Goal: Complete application form: Complete application form

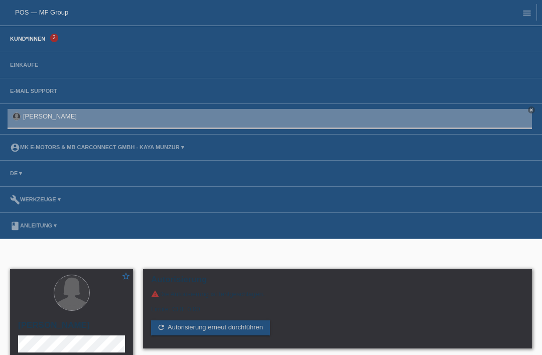
click at [34, 39] on link "Kund*innen" at bounding box center [27, 39] width 45 height 6
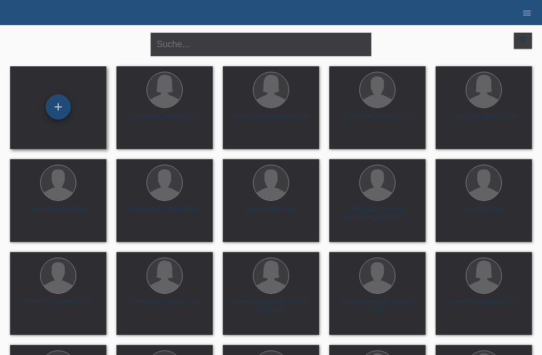
click at [55, 102] on div "+" at bounding box center [58, 106] width 24 height 17
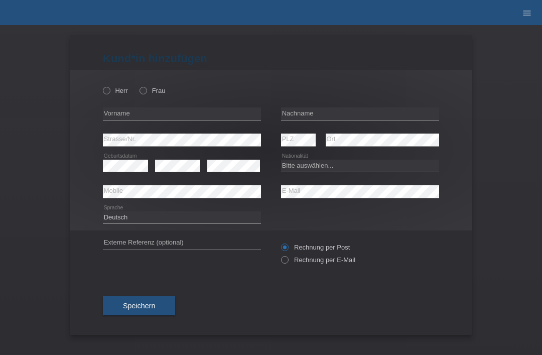
click at [102, 98] on div "Herr Frau error Vorname error" at bounding box center [270, 150] width 401 height 161
click at [116, 89] on label "Herr" at bounding box center [115, 91] width 25 height 8
click at [109, 89] on input "Herr" at bounding box center [106, 90] width 7 height 7
radio input "true"
click at [344, 112] on input "text" at bounding box center [360, 113] width 158 height 13
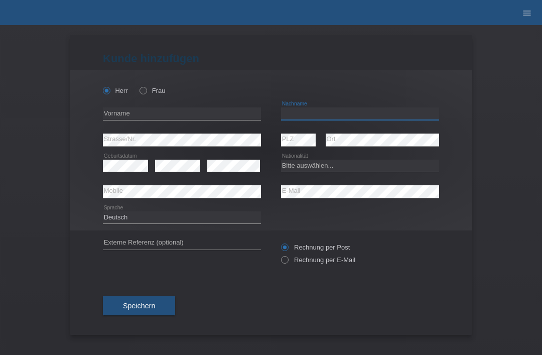
type input "H"
type input "Gahgah"
click at [218, 115] on input "text" at bounding box center [182, 113] width 158 height 13
type input "youcef"
click at [324, 168] on select "Bitte auswählen... Schweiz Deutschland Liechtenstein Österreich ------------ Af…" at bounding box center [360, 166] width 158 height 12
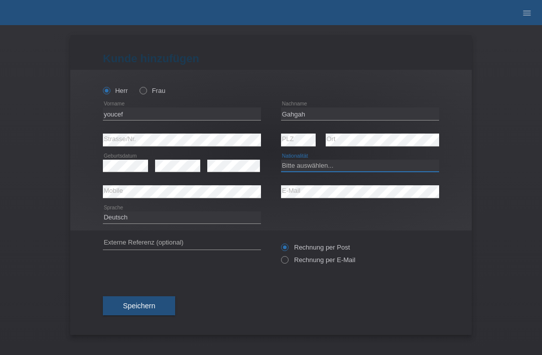
select select "DZ"
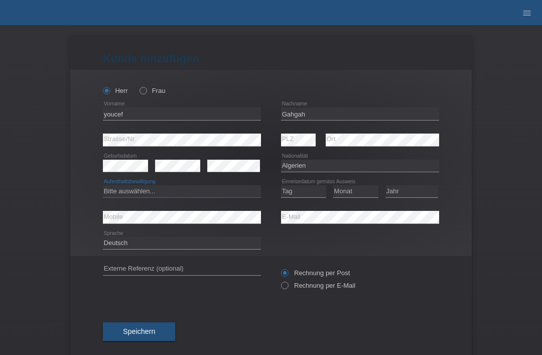
click at [171, 194] on select "Bitte auswählen... C B B - Flüchtlingsstatus Andere" at bounding box center [182, 191] width 158 height 12
select select "B"
click at [313, 191] on select "Tag 01 02 03 04 05 06 07 08 09 10 11" at bounding box center [303, 191] width 45 height 12
select select "14"
click at [362, 191] on select "Monat 01 02 03 04 05 06 07 08 09 10 11" at bounding box center [355, 191] width 45 height 12
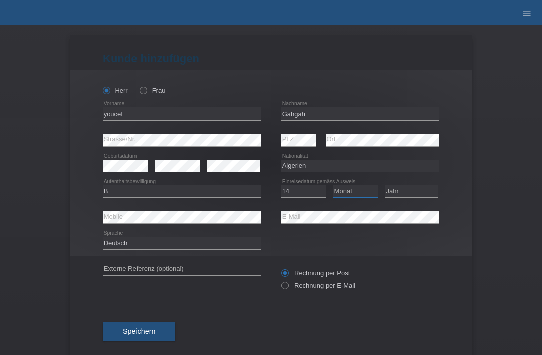
click at [366, 190] on select "Monat 01 02 03 04 05 06 07 08 09 10 11" at bounding box center [355, 191] width 45 height 12
select select "07"
click at [410, 197] on select "Jahr 2025 2024 2023 2022 2021 2020 2019 2018 2017 2016 2015 2014 2013 2012 2011…" at bounding box center [411, 191] width 53 height 12
select select "2022"
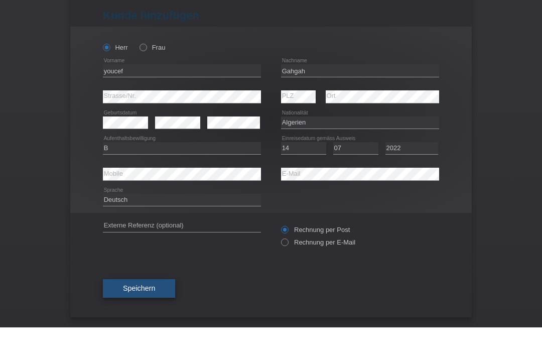
click at [117, 307] on button "Speichern" at bounding box center [139, 316] width 72 height 19
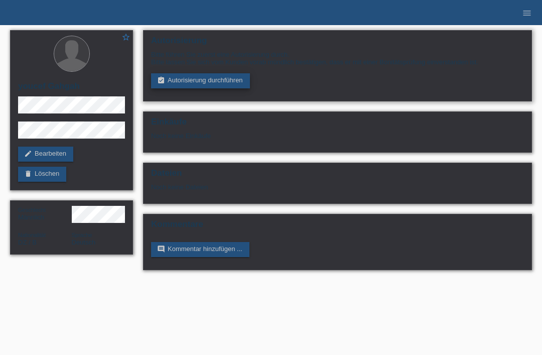
click at [202, 87] on link "assignment_turned_in Autorisierung durchführen" at bounding box center [200, 80] width 99 height 15
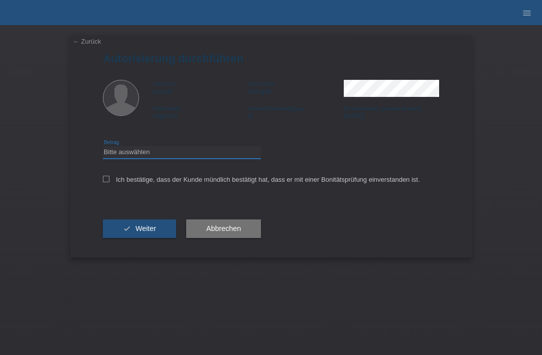
click at [133, 158] on select "Bitte auswählen CHF 1.00 - CHF 499.00 CHF 500.00 - CHF 1'999.00 CHF 2'000.00 - …" at bounding box center [182, 152] width 158 height 12
select select "3"
click at [95, 184] on div "← Zurück Autorisierung durchführen Vorname youcef Nachname Gahgah Nationalität …" at bounding box center [270, 146] width 401 height 222
click at [99, 183] on div "← Zurück Autorisierung durchführen Vorname youcef Nachname Gahgah Nationalität …" at bounding box center [270, 146] width 401 height 222
click at [103, 179] on icon at bounding box center [106, 179] width 7 height 7
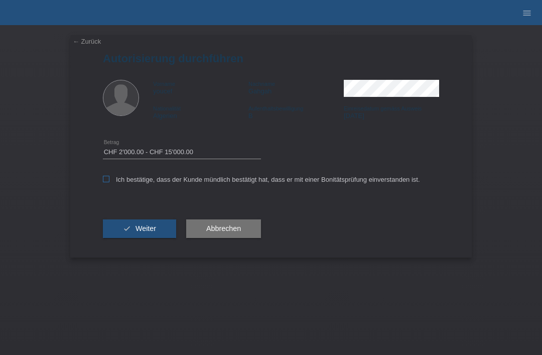
click at [103, 179] on input "Ich bestätige, dass der Kunde mündlich bestätigt hat, dass er mit einer Bonität…" at bounding box center [106, 179] width 7 height 7
checkbox input "true"
click at [124, 232] on icon "check" at bounding box center [127, 228] width 8 height 8
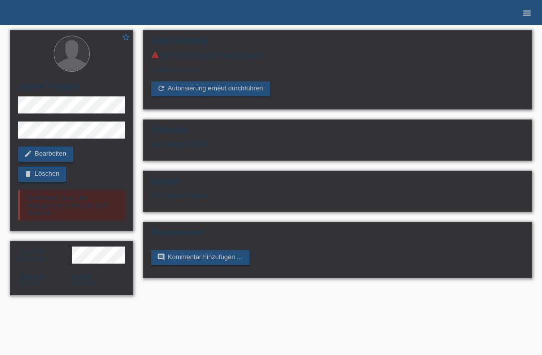
click at [526, 17] on icon "menu" at bounding box center [527, 13] width 10 height 10
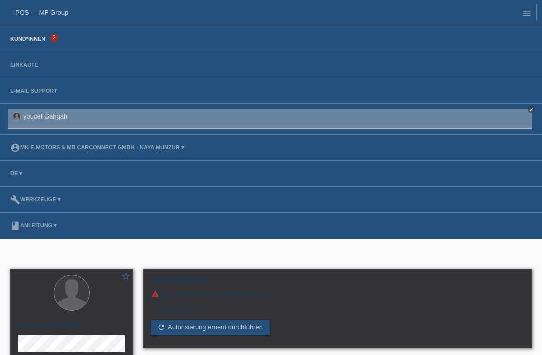
click at [34, 41] on link "Kund*innen" at bounding box center [27, 39] width 45 height 6
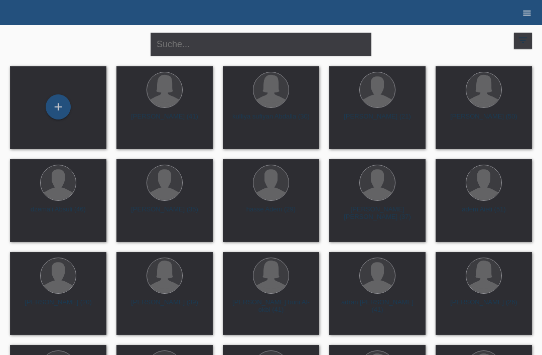
click at [522, 15] on icon "menu" at bounding box center [527, 13] width 10 height 10
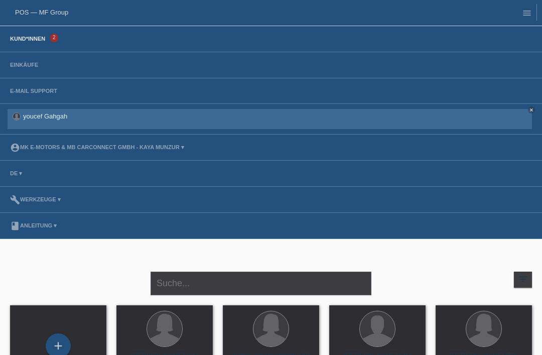
click at [55, 112] on link "youcef Gahgah" at bounding box center [45, 116] width 44 height 8
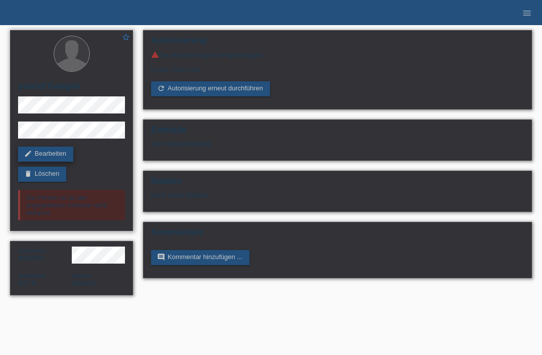
click at [42, 157] on link "edit Bearbeiten" at bounding box center [45, 154] width 55 height 15
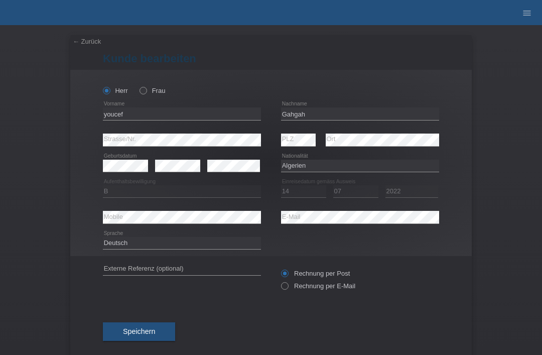
select select "DZ"
select select "B"
select select "14"
select select "07"
select select "2022"
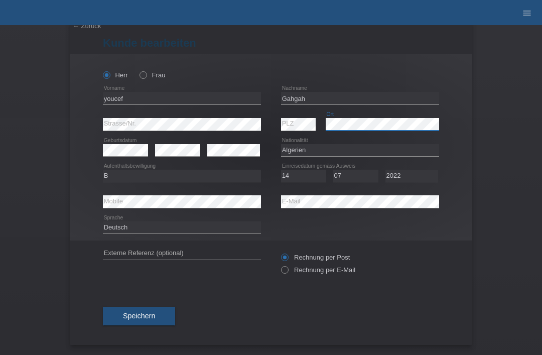
scroll to position [20, 0]
click at [133, 314] on span "Speichern" at bounding box center [139, 316] width 32 height 8
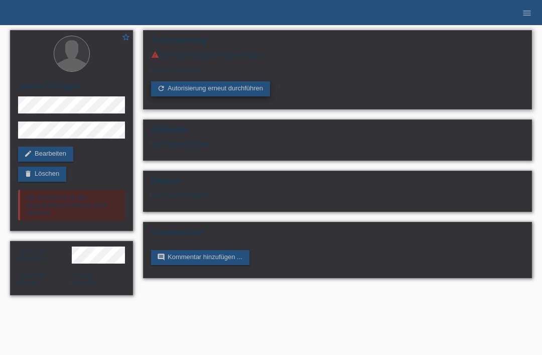
click at [212, 96] on link "refresh Autorisierung erneut durchführen" at bounding box center [210, 88] width 119 height 15
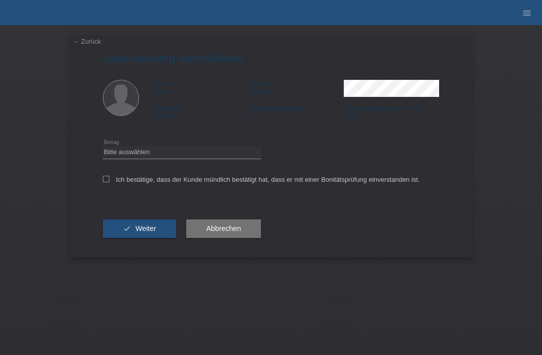
click at [148, 169] on div "Ich bestätige, dass der Kunde mündlich bestätigt hat, dass er mit einer Bonität…" at bounding box center [271, 183] width 336 height 34
click at [161, 154] on select "Bitte auswählen CHF 1.00 - CHF 499.00 CHF 500.00 - CHF 1'999.00 CHF 2'000.00 - …" at bounding box center [182, 152] width 158 height 12
select select "3"
click at [109, 179] on label "Ich bestätige, dass der Kunde mündlich bestätigt hat, dass er mit einer Bonität…" at bounding box center [261, 180] width 317 height 8
click at [109, 179] on input "Ich bestätige, dass der Kunde mündlich bestätigt hat, dass er mit einer Bonität…" at bounding box center [106, 179] width 7 height 7
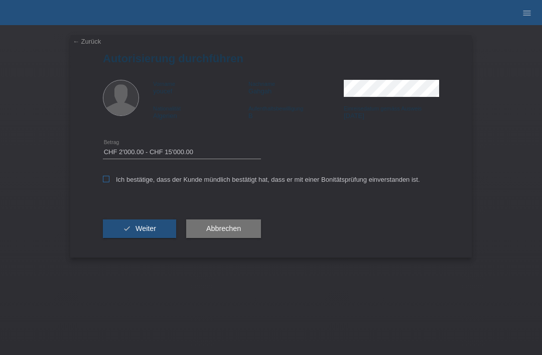
checkbox input "true"
click at [123, 228] on button "check Weiter" at bounding box center [139, 228] width 73 height 19
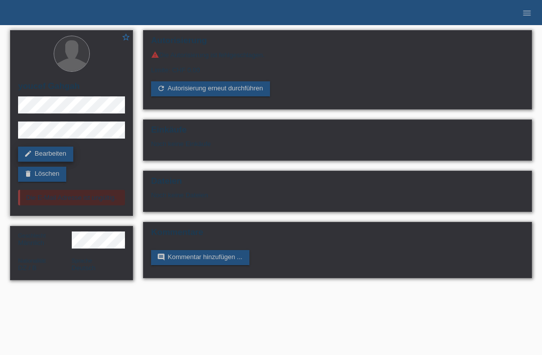
click at [53, 155] on link "edit Bearbeiten" at bounding box center [45, 154] width 55 height 15
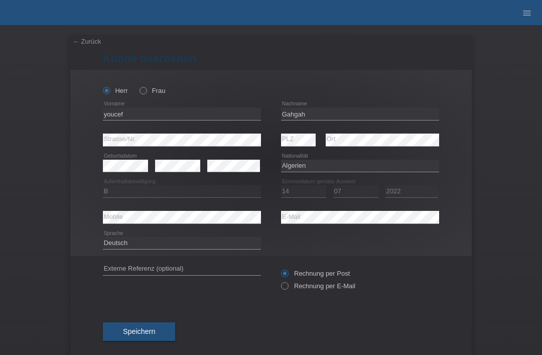
select select "DZ"
select select "B"
select select "14"
select select "07"
select select "2022"
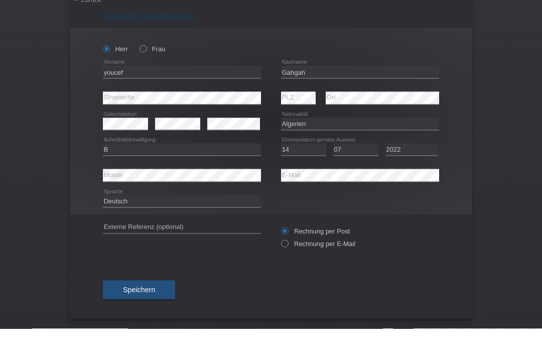
click at [24, 76] on div "← Zurück [PERSON_NAME] bearbeiten [PERSON_NAME] Frau youcef error Vorname [PERS…" at bounding box center [271, 190] width 542 height 330
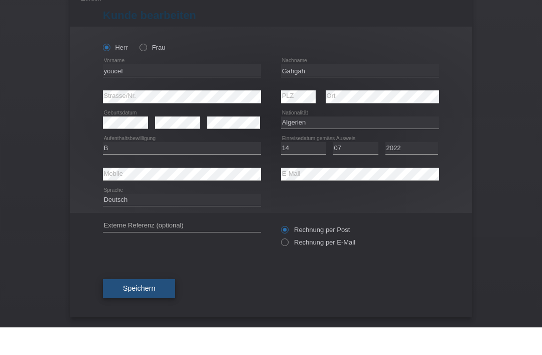
click at [132, 307] on button "Speichern" at bounding box center [139, 316] width 72 height 19
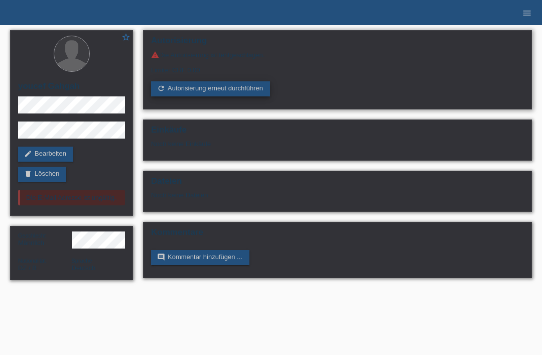
click at [185, 94] on link "refresh Autorisierung erneut durchführen" at bounding box center [210, 88] width 119 height 15
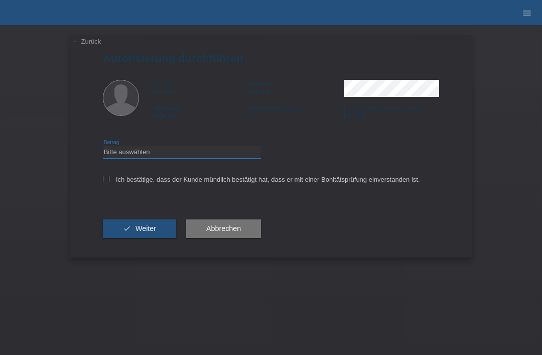
click at [121, 153] on select "Bitte auswählen CHF 1.00 - CHF 499.00 CHF 500.00 - CHF 1'999.00 CHF 2'000.00 - …" at bounding box center [182, 152] width 158 height 12
select select "3"
click at [106, 181] on icon at bounding box center [106, 179] width 7 height 7
click at [106, 181] on input "Ich bestätige, dass der Kunde mündlich bestätigt hat, dass er mit einer Bonität…" at bounding box center [106, 179] width 7 height 7
checkbox input "true"
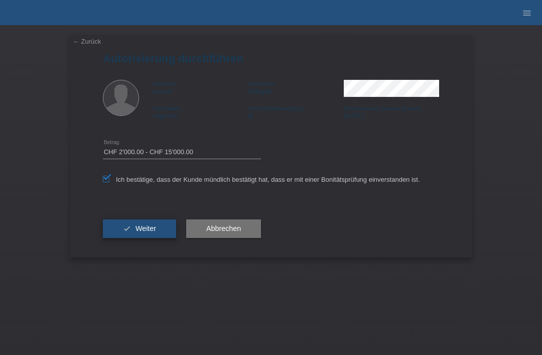
click at [130, 230] on icon "check" at bounding box center [127, 228] width 8 height 8
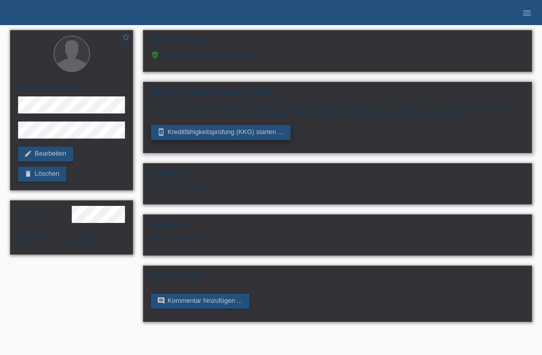
click at [196, 134] on link "perm_device_information Kreditfähigkeitsprüfung (KKG) starten ..." at bounding box center [221, 132] width 140 height 15
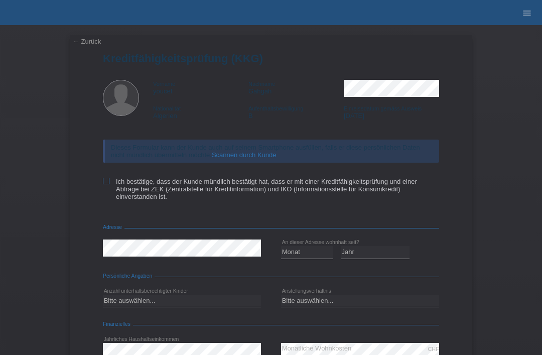
click at [103, 184] on icon at bounding box center [106, 181] width 7 height 7
click at [103, 184] on input "Ich bestätige, dass der Kunde mündlich bestätigt hat, dass er mit einer Kreditf…" at bounding box center [106, 181] width 7 height 7
checkbox input "true"
click at [314, 258] on select "Monat 01 02 03 04 05 06 07 08 09 10" at bounding box center [307, 252] width 52 height 12
select select "01"
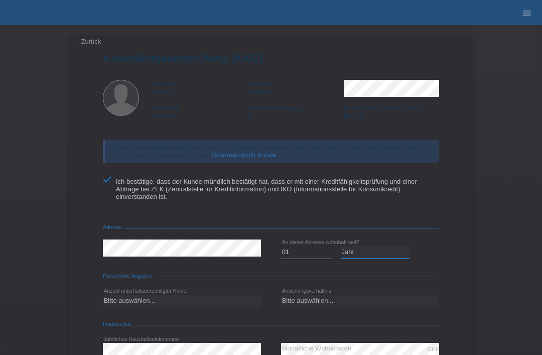
click at [391, 258] on select "Jahr 2025 2024 2023 2022 2021 2020 2019 2018 2017 2016 2015 2014 2013 2012 2011…" at bounding box center [375, 252] width 69 height 12
select select "2016"
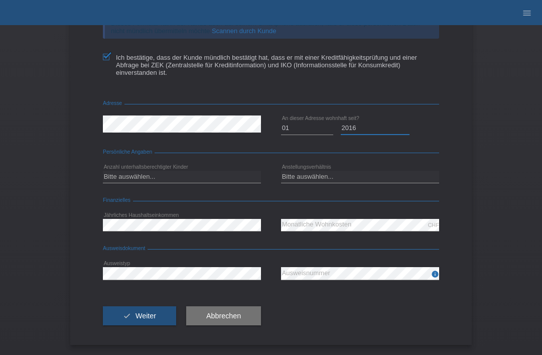
scroll to position [130, 0]
click at [206, 176] on select "Bitte auswählen... 0 1 2 3 4 5 6 7 8 9" at bounding box center [182, 177] width 158 height 12
select select "0"
click at [363, 182] on select "Bitte auswählen... Unbefristet Befristet Lehrling/Student Pensioniert Nicht arb…" at bounding box center [360, 177] width 158 height 12
select select "UNLIMITED"
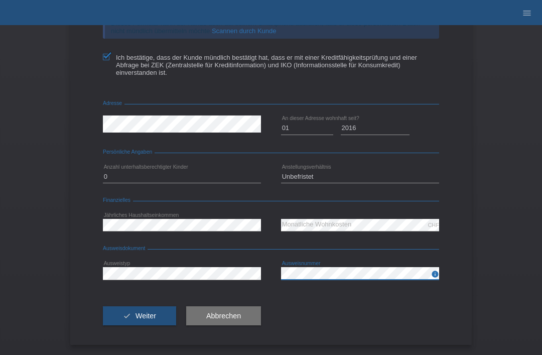
scroll to position [133, 0]
click at [139, 309] on button "check Weiter" at bounding box center [139, 315] width 73 height 19
